Goal: Information Seeking & Learning: Learn about a topic

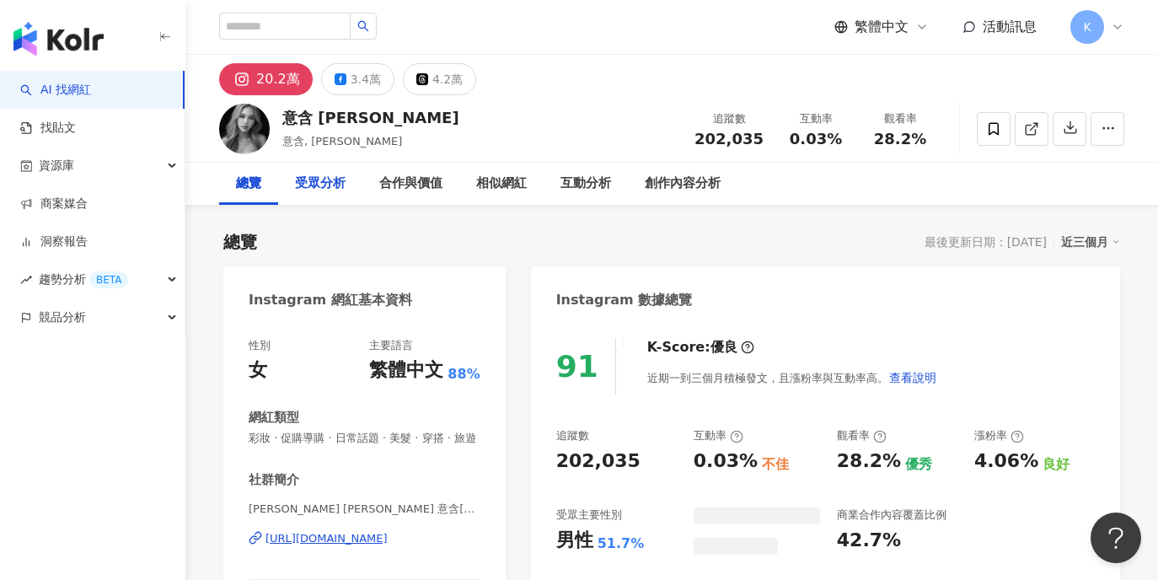
click at [320, 185] on div "受眾分析" at bounding box center [320, 184] width 51 height 20
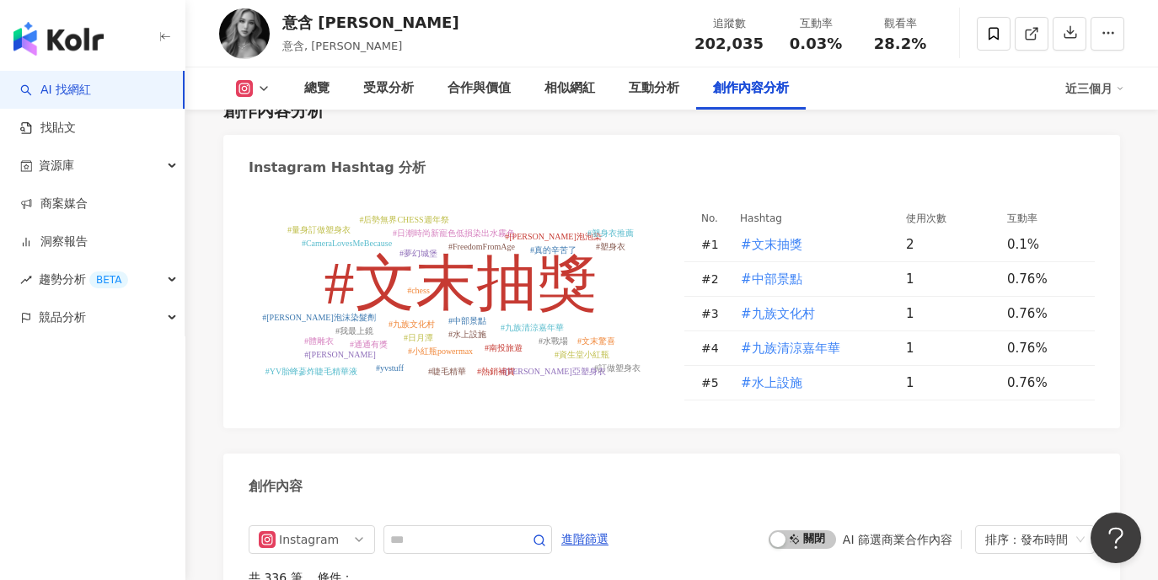
scroll to position [5197, 0]
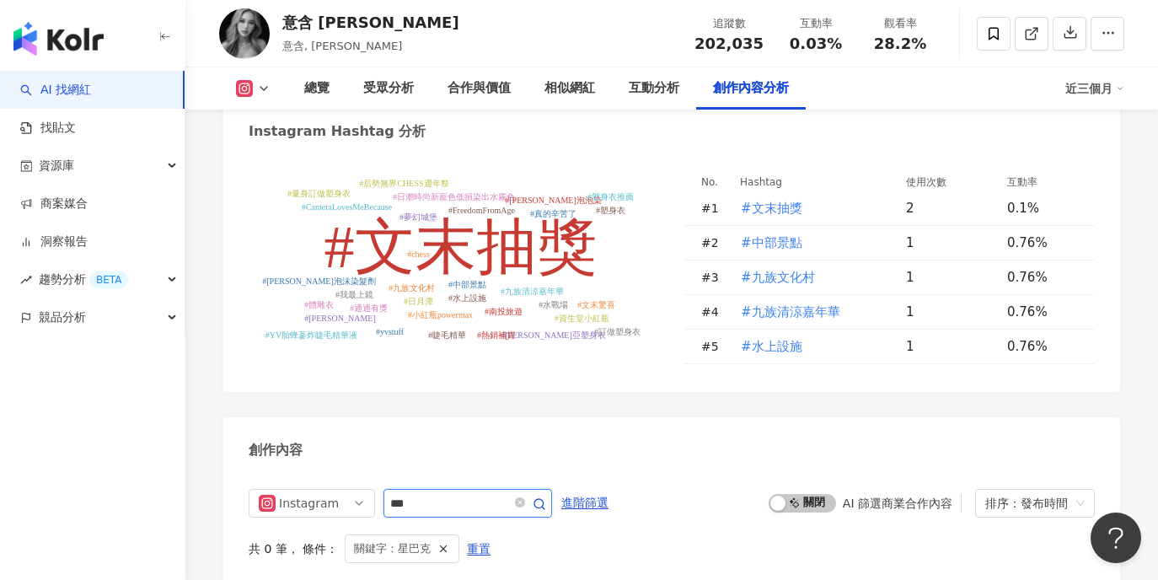
drag, startPoint x: 466, startPoint y: 194, endPoint x: 269, endPoint y: 170, distance: 198.7
drag, startPoint x: 481, startPoint y: 194, endPoint x: 260, endPoint y: 173, distance: 222.7
type input "**"
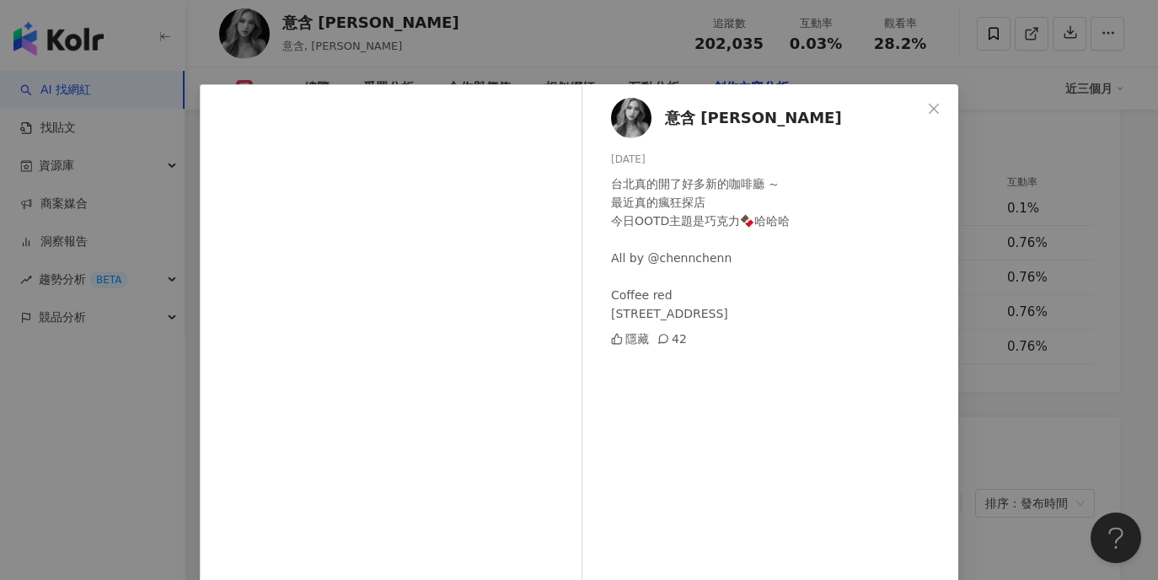
click at [997, 291] on div "意含 [PERSON_NAME] [DATE] 台北真的開了好多新的咖啡廳 ～ 最近真的瘋狂探店 今日OOTD主題是巧克力🍫哈哈哈 All by @chenn…" at bounding box center [579, 290] width 1158 height 580
